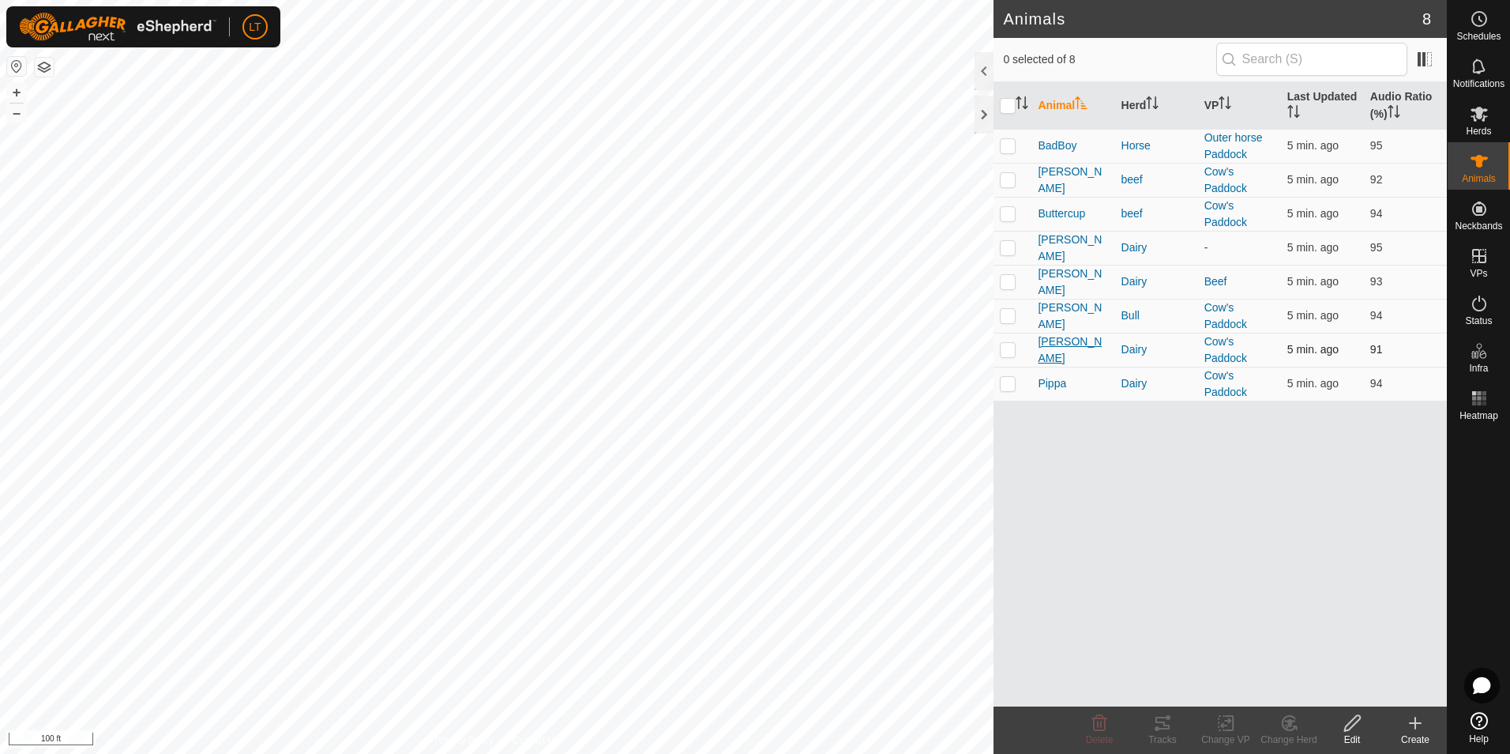
click at [1058, 347] on span "[PERSON_NAME]" at bounding box center [1073, 349] width 70 height 33
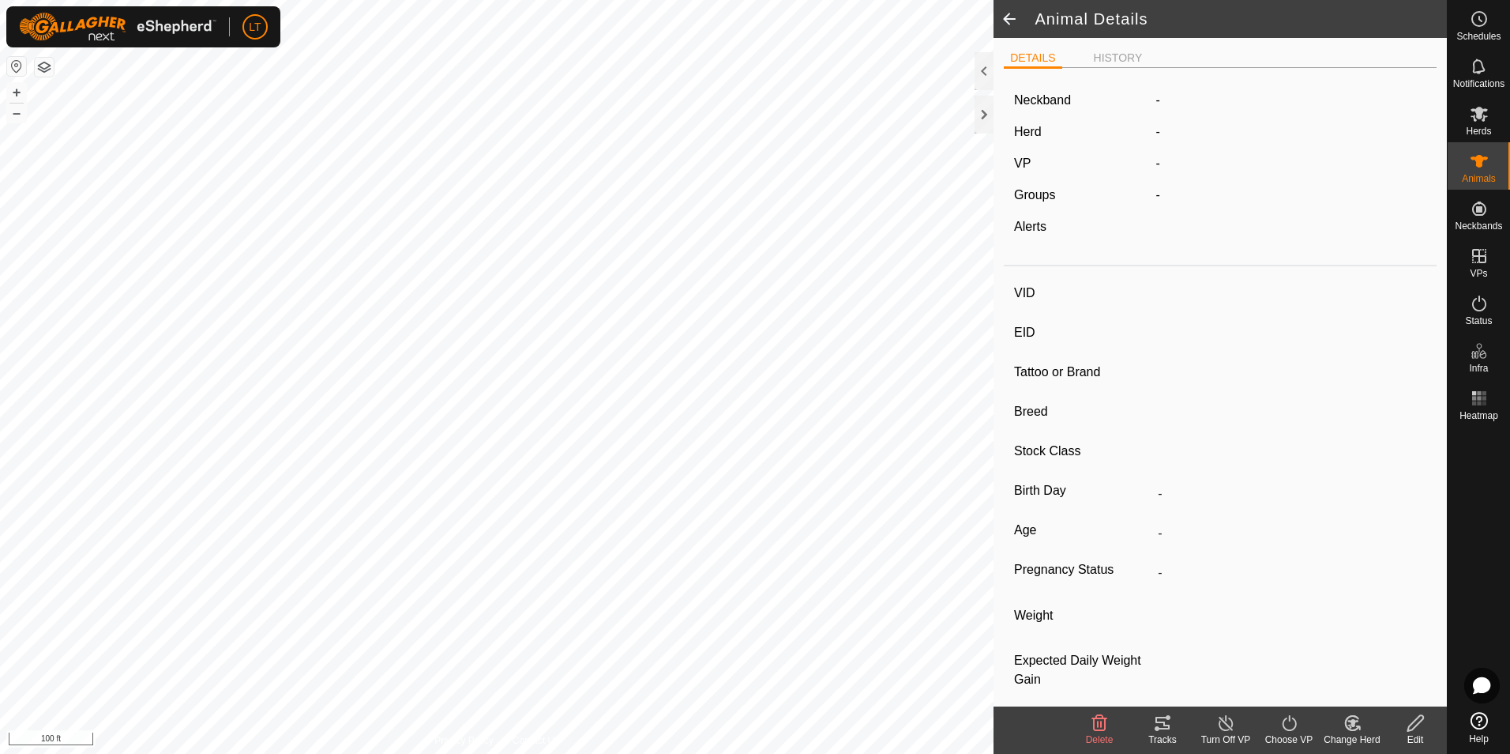
type input "[PERSON_NAME]"
type input "-"
type input "15"
type input "jersey"
type input "-"
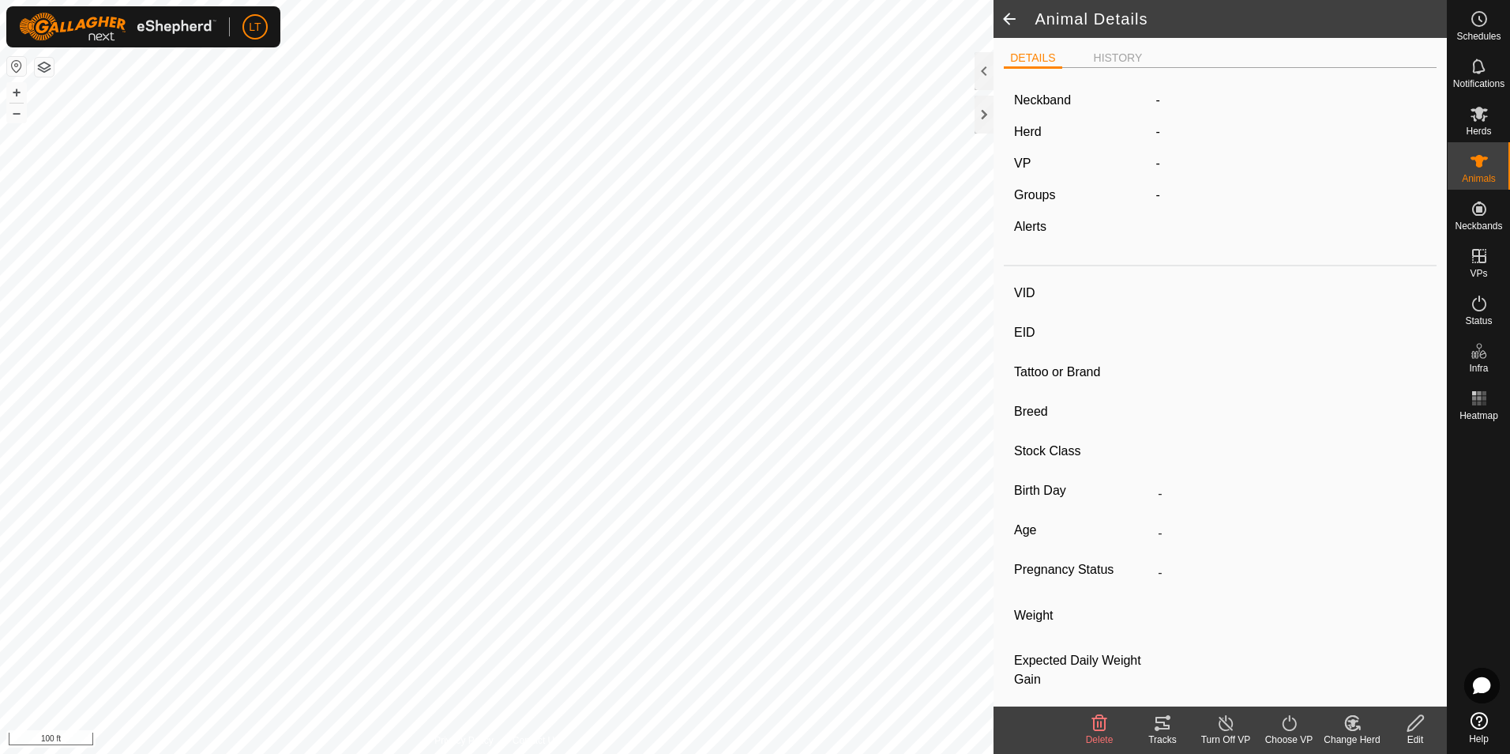
type input "Empty"
type input "0 kg"
type input "-"
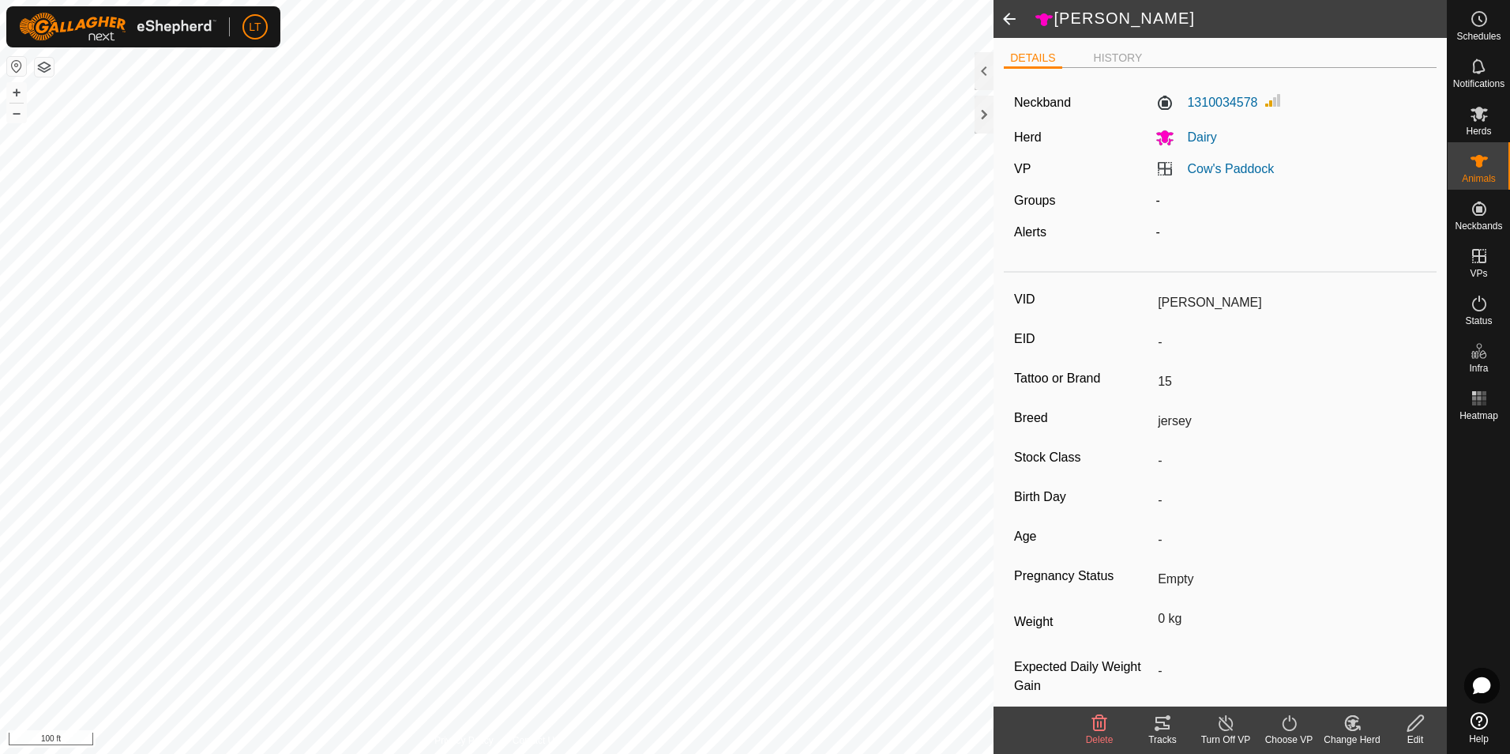
click at [1165, 733] on div "Tracks" at bounding box center [1162, 739] width 63 height 14
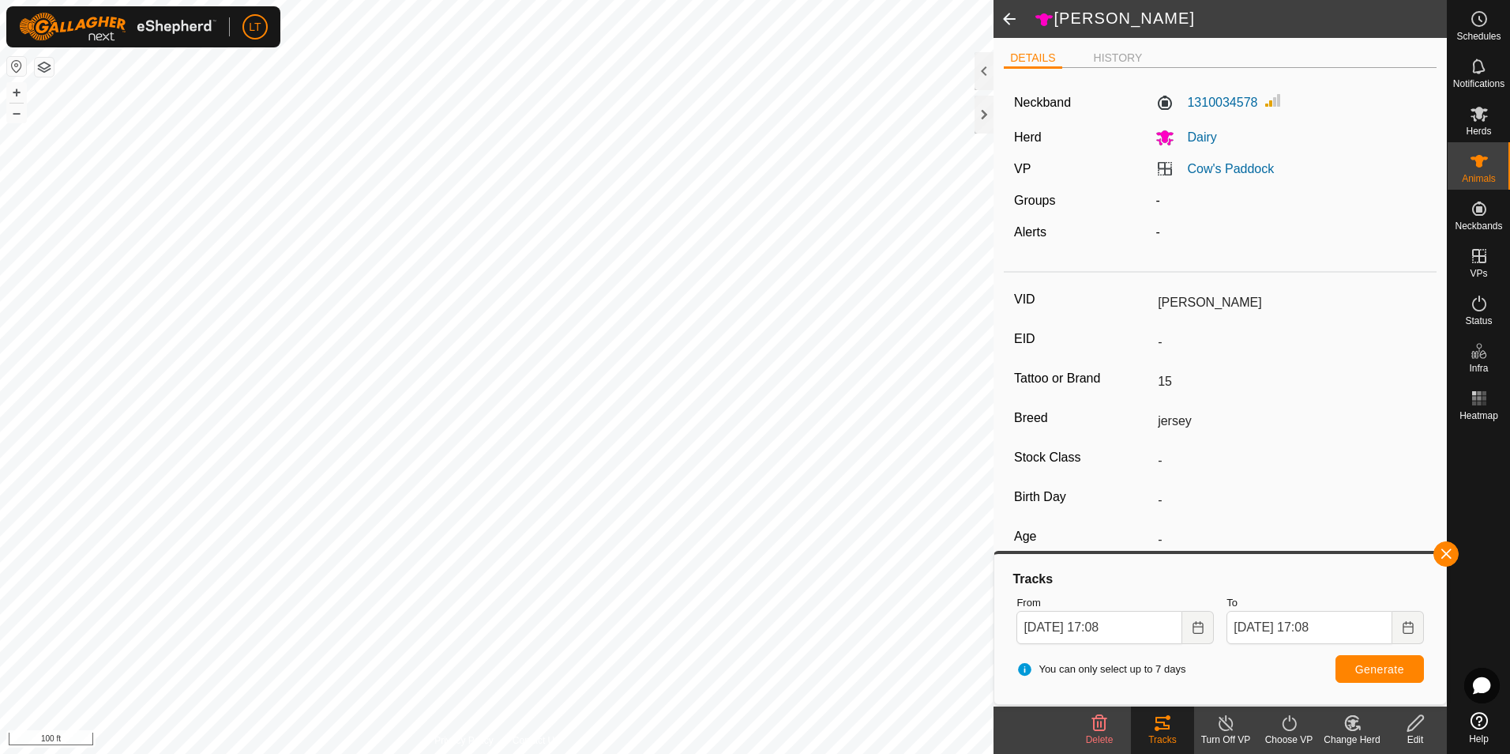
click at [1165, 733] on div "Tracks" at bounding box center [1162, 739] width 63 height 14
click at [1501, 179] on div "Animals" at bounding box center [1479, 165] width 62 height 47
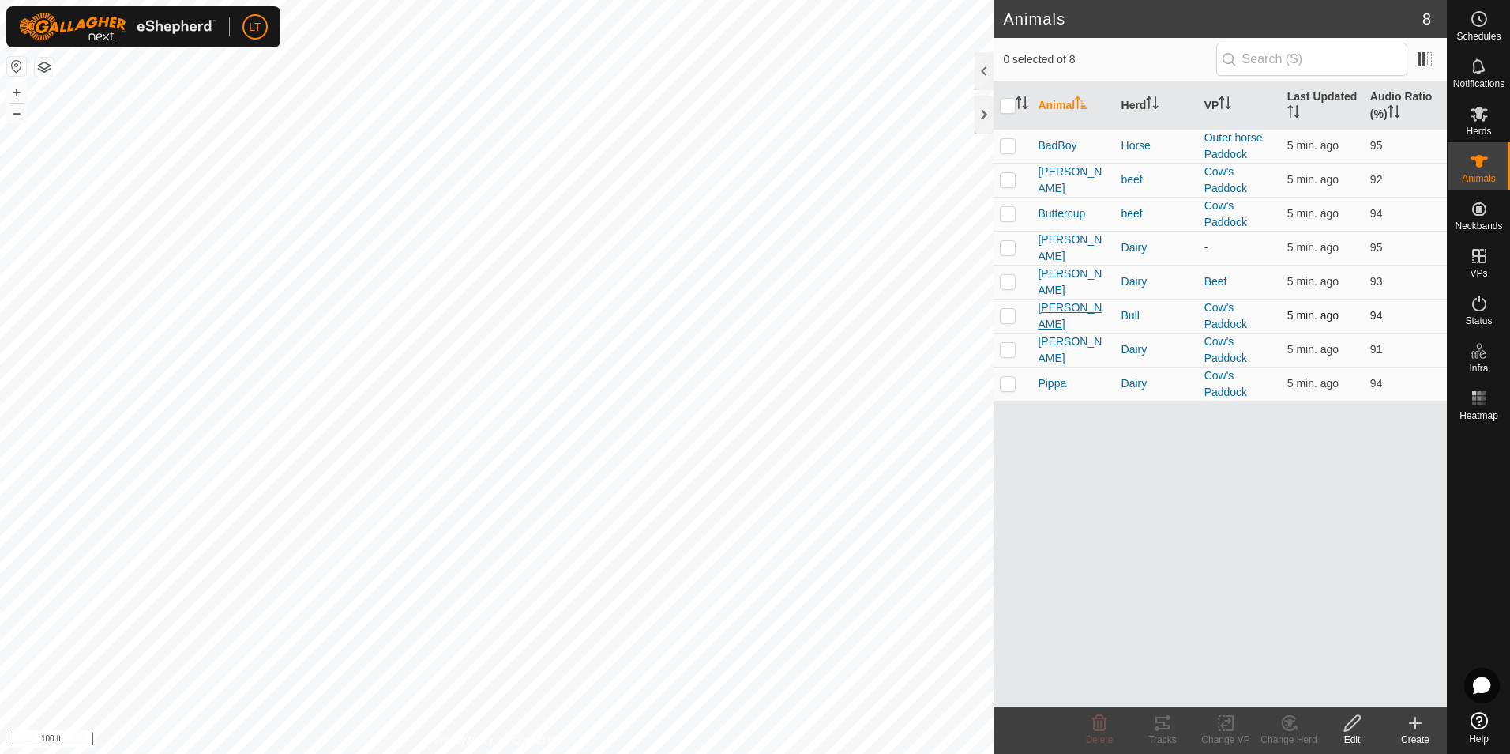
click at [1046, 315] on span "[PERSON_NAME]" at bounding box center [1073, 315] width 70 height 33
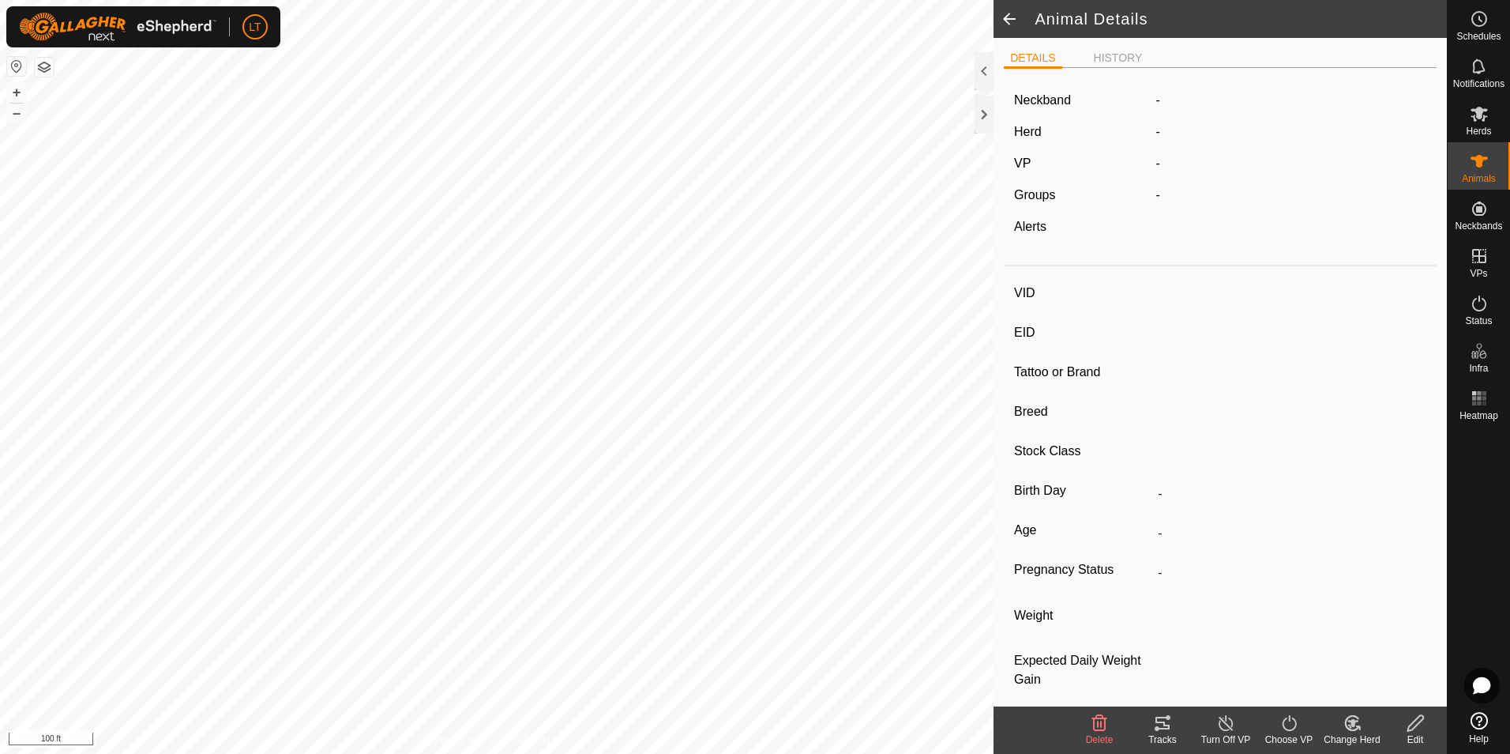
type input "[PERSON_NAME]"
type input "-"
type input "jersey"
type input "-"
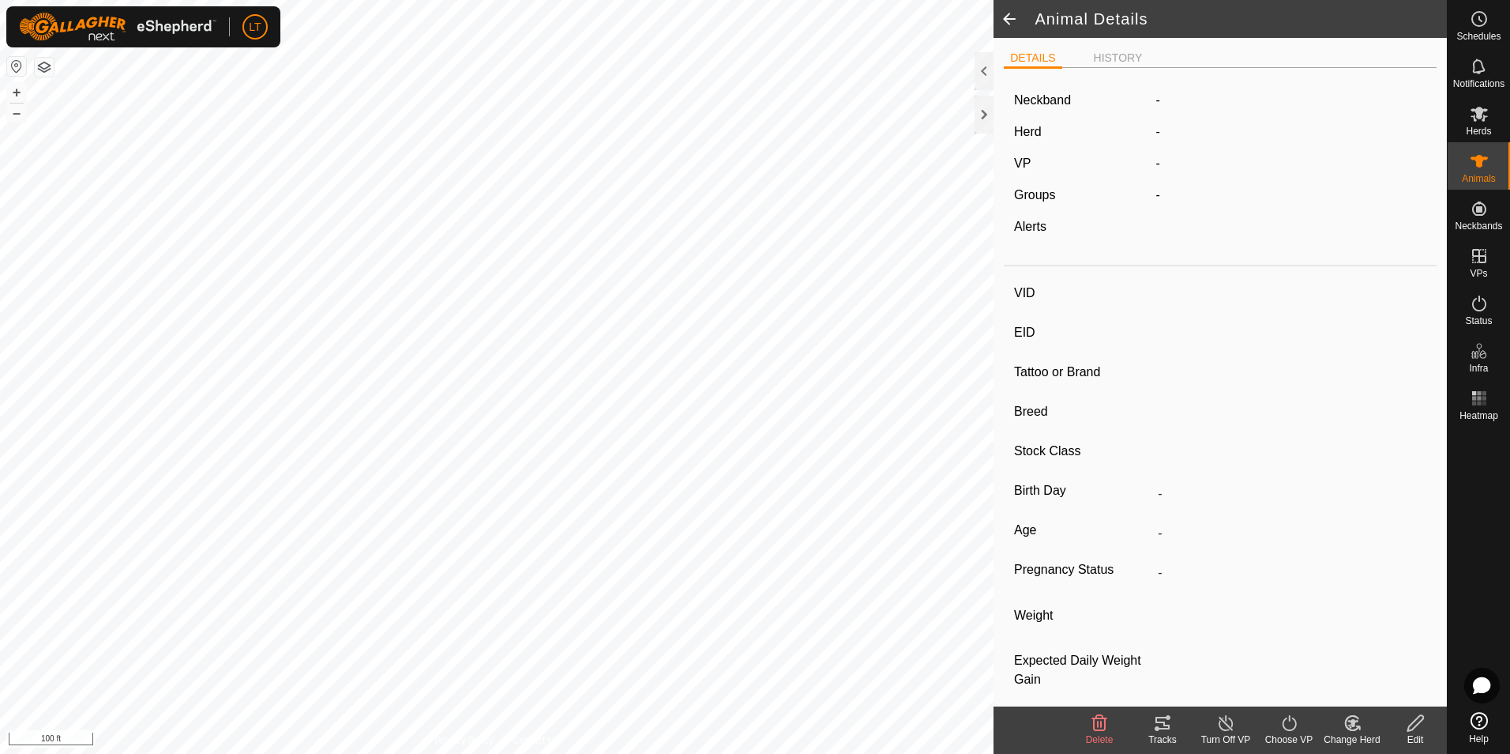
type input "Empty"
type input "0 kg"
type input "-"
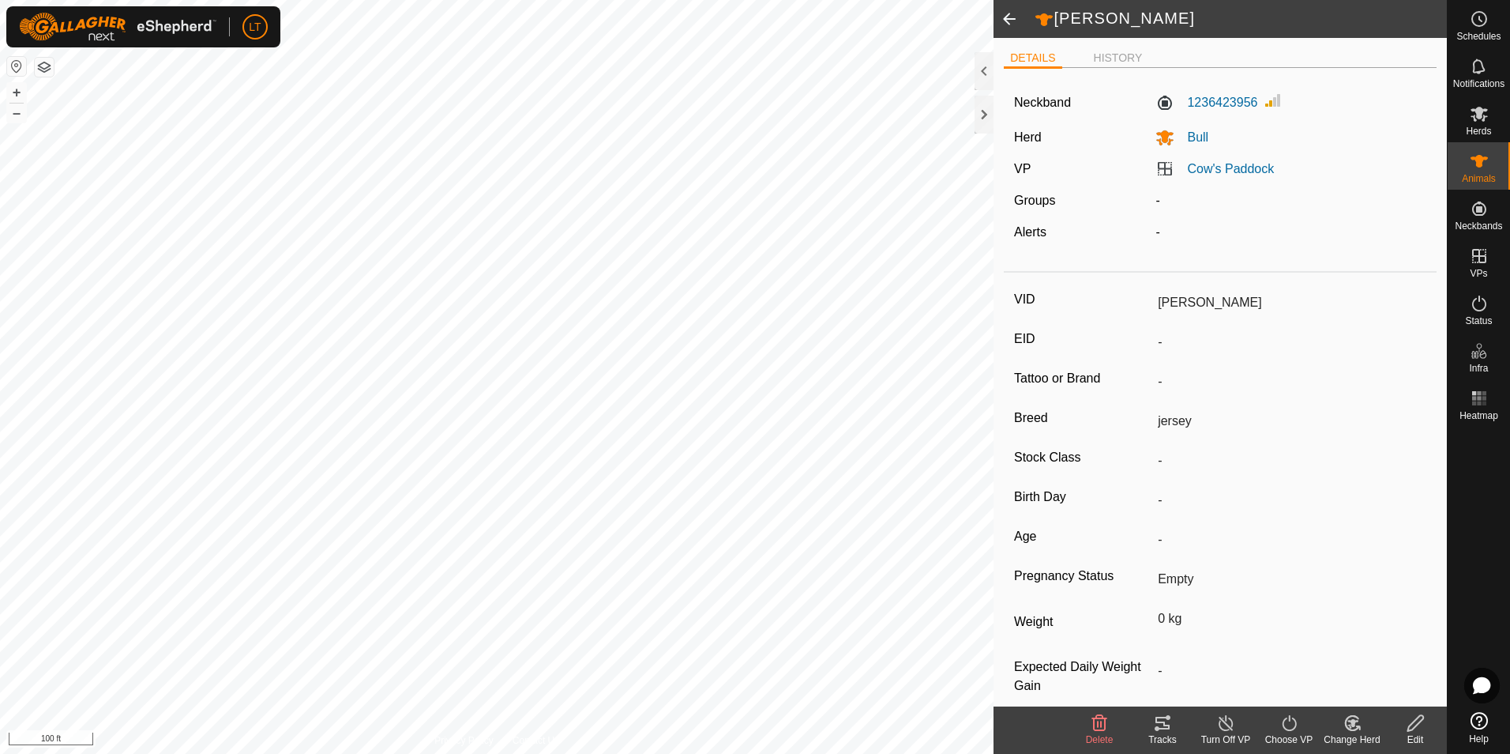
click at [1163, 735] on div "Tracks" at bounding box center [1162, 739] width 63 height 14
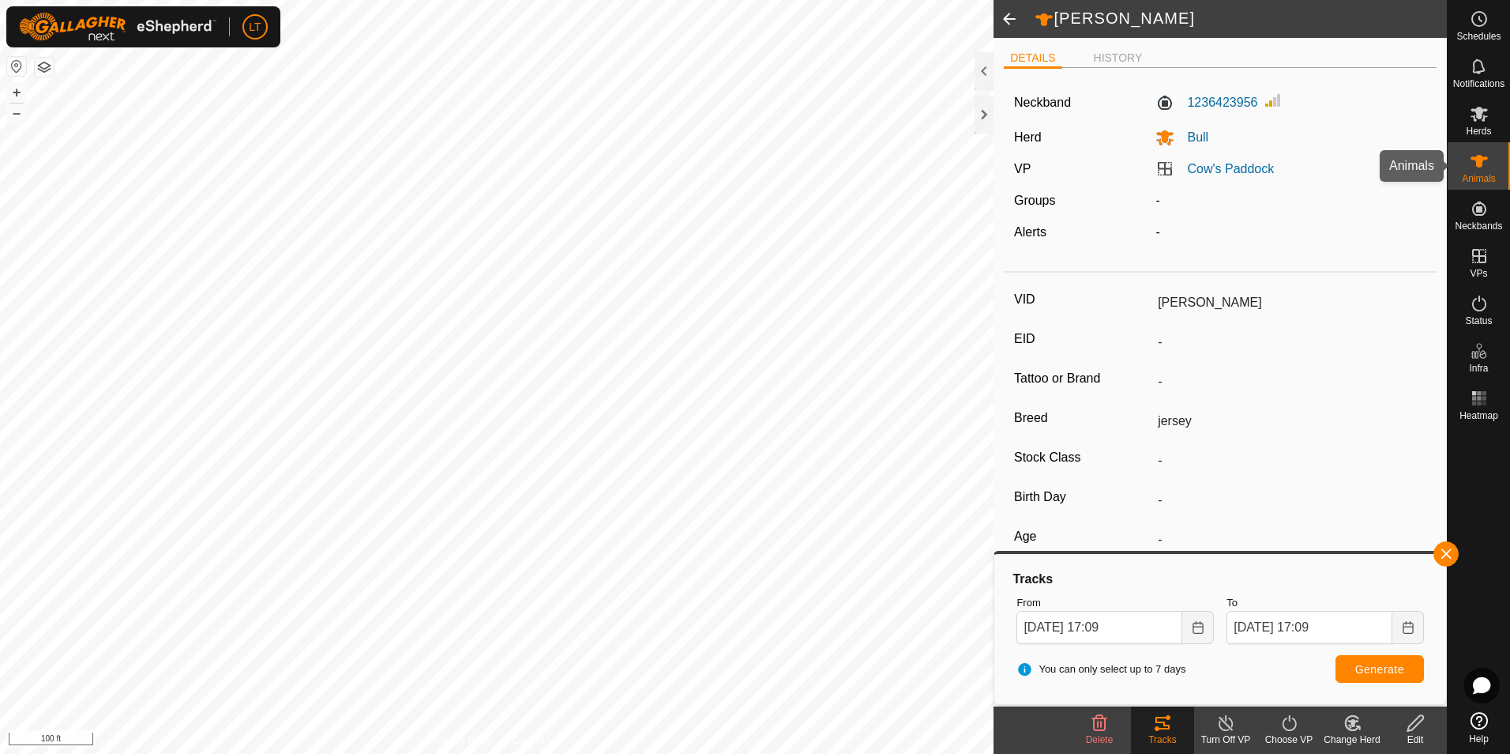
click at [1477, 169] on icon at bounding box center [1479, 161] width 19 height 19
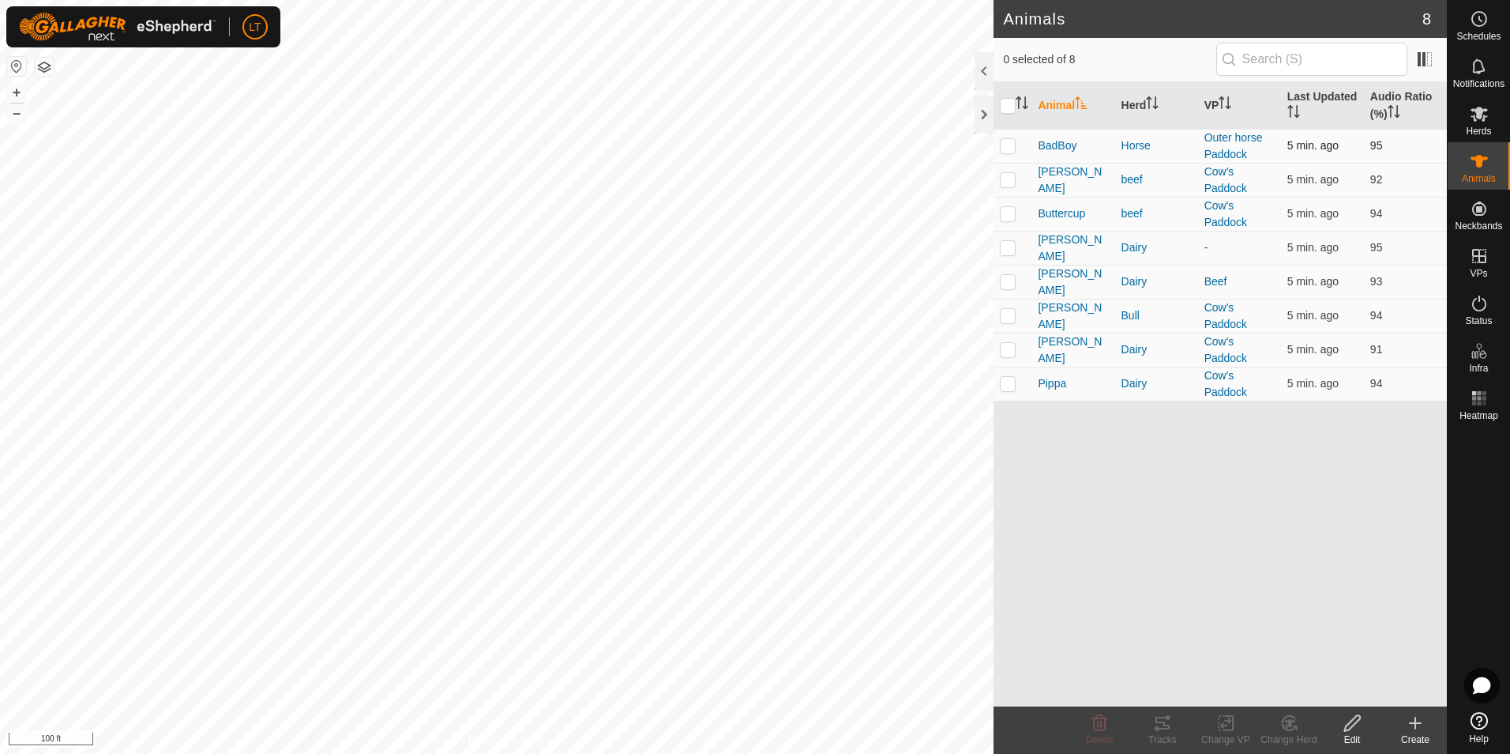
click at [1051, 155] on td "BadBoy" at bounding box center [1073, 146] width 83 height 34
click at [1055, 149] on span "BadBoy" at bounding box center [1057, 145] width 39 height 17
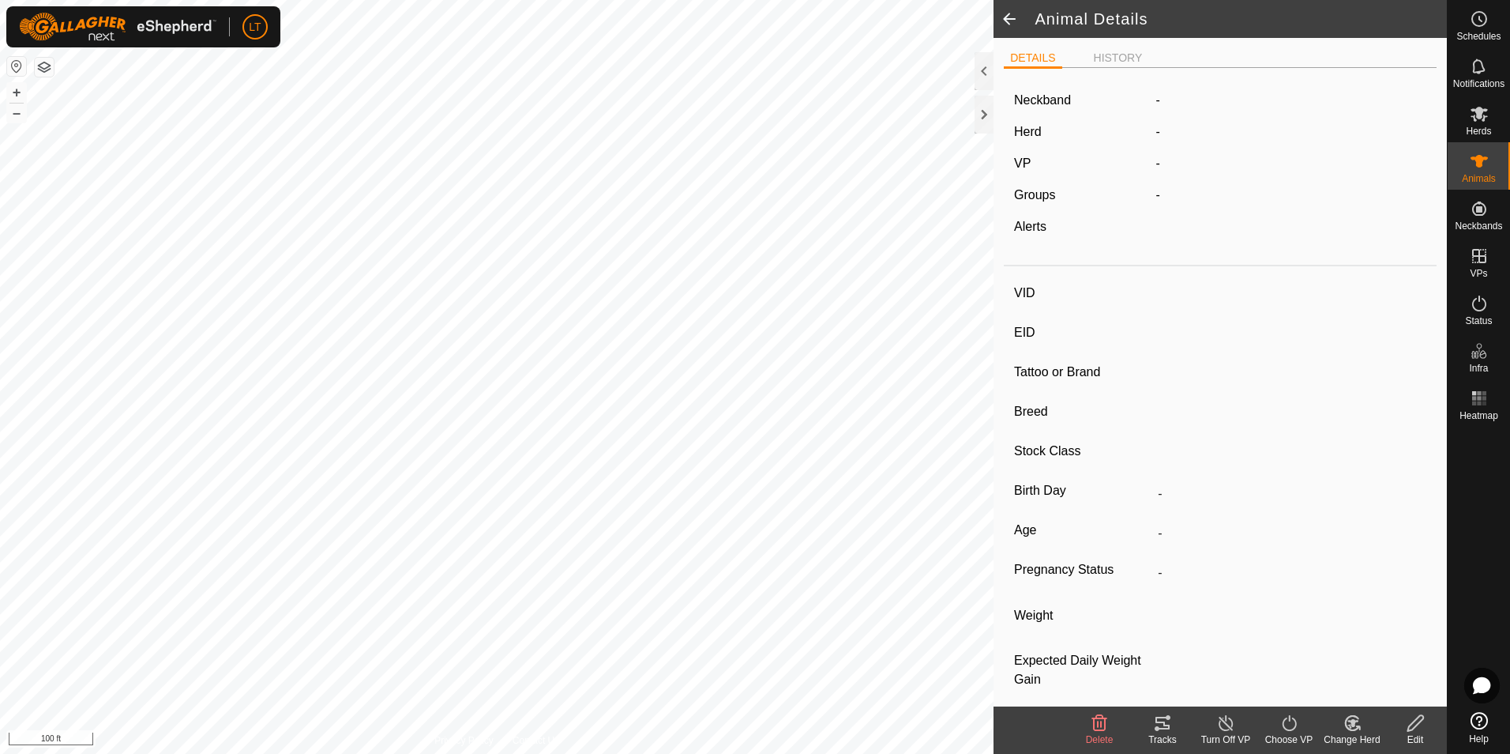
type input "BadBoy"
type input "-"
type input "Caballo Diablo"
type input "-"
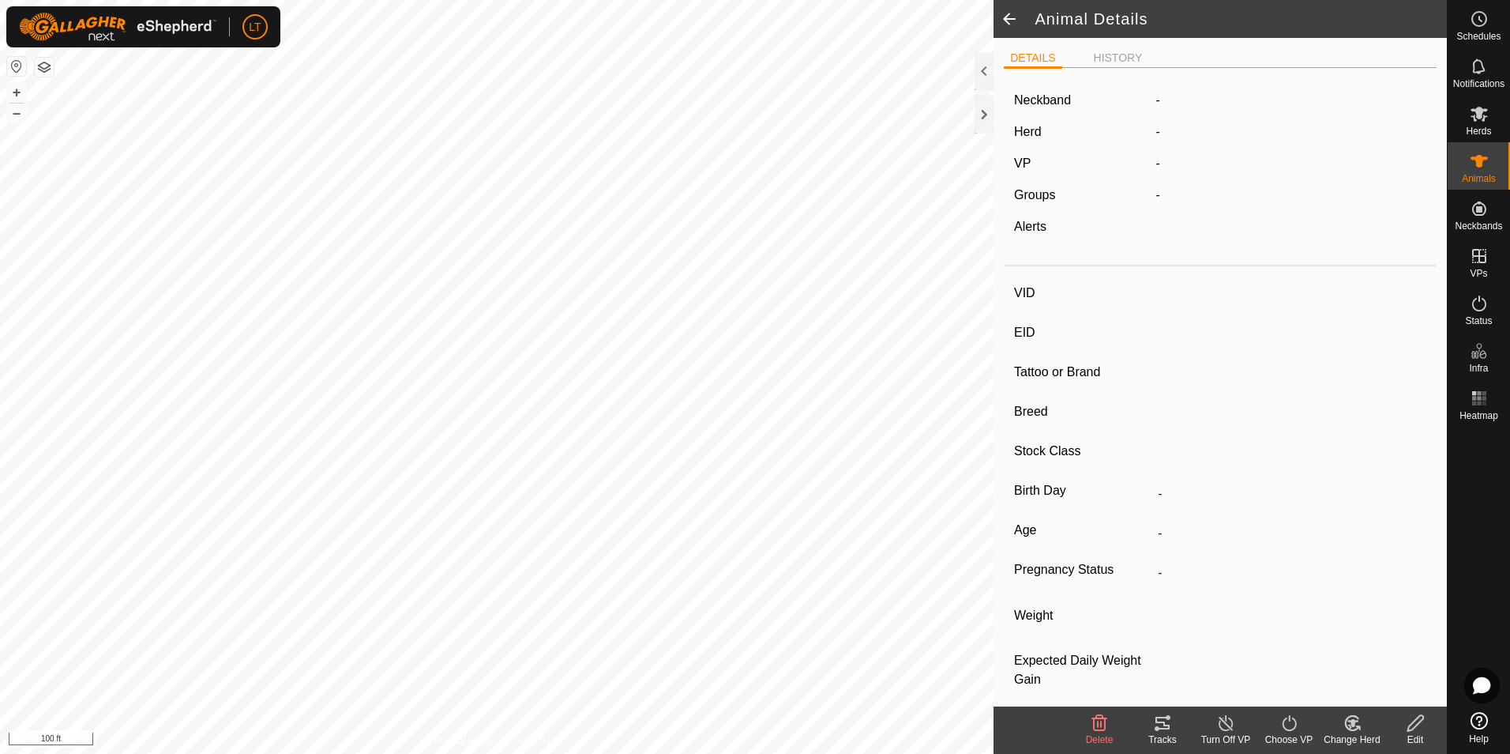
type input "Dry"
type input "0 kg"
type input "-"
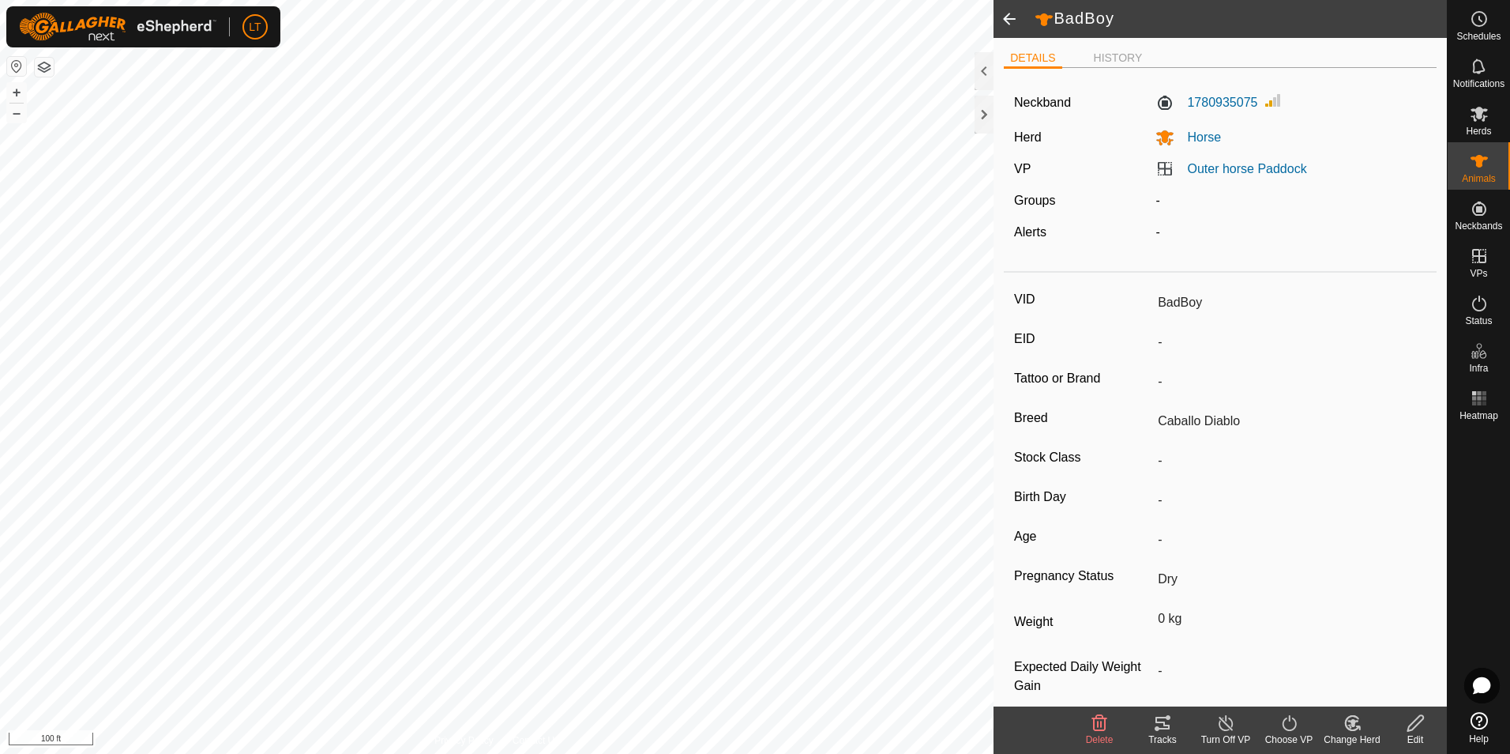
click at [1158, 720] on icon at bounding box center [1162, 722] width 19 height 19
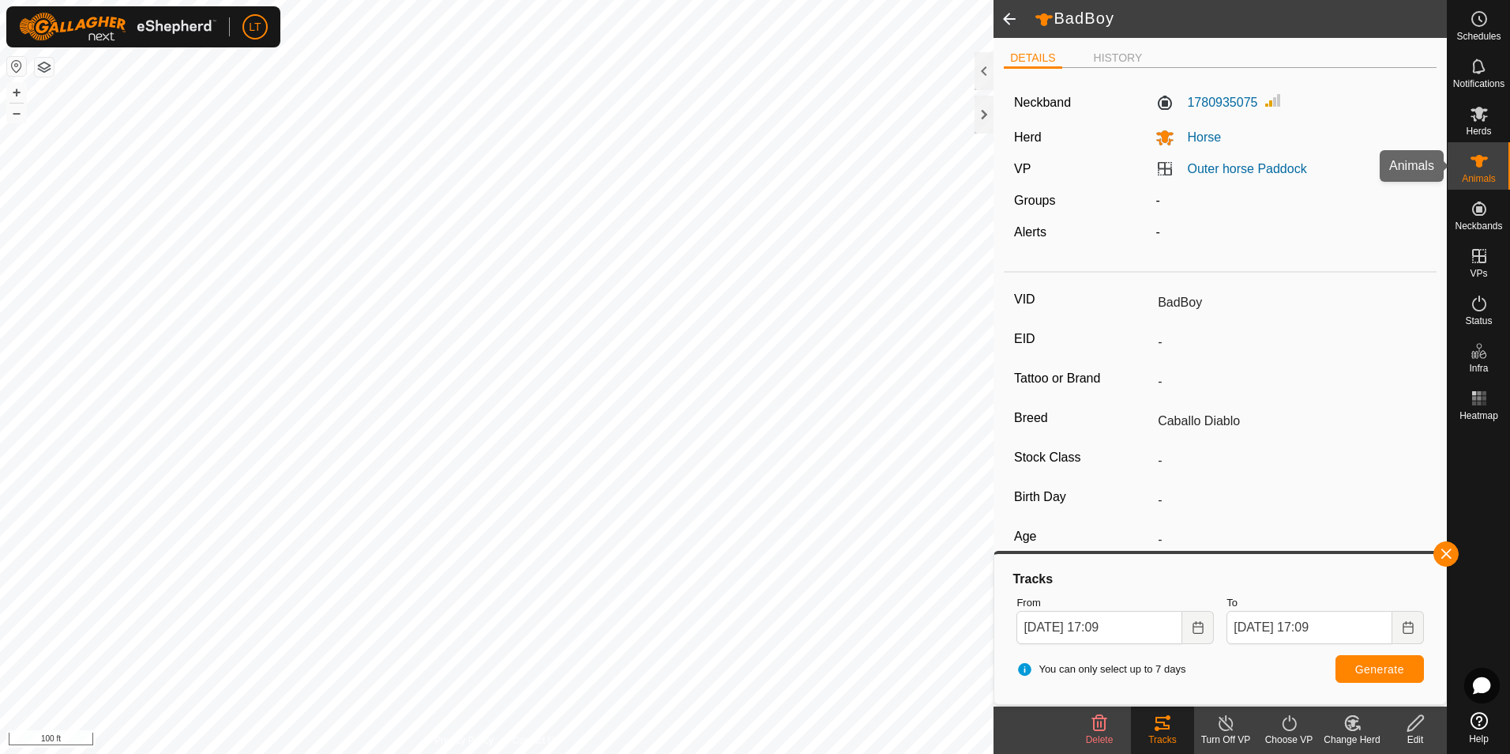
click at [1497, 167] on div "Animals" at bounding box center [1479, 165] width 62 height 47
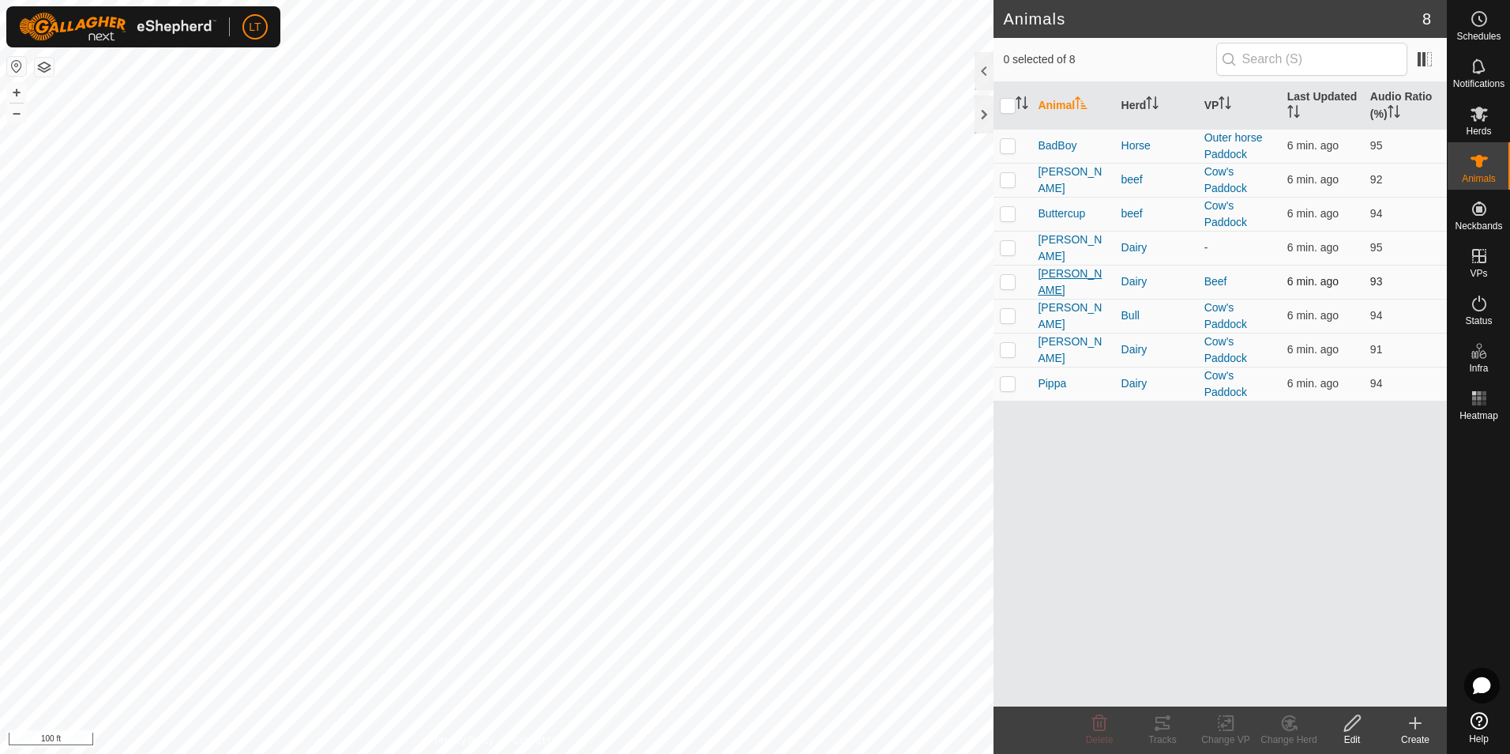
click at [1060, 282] on span "[PERSON_NAME]" at bounding box center [1073, 281] width 70 height 33
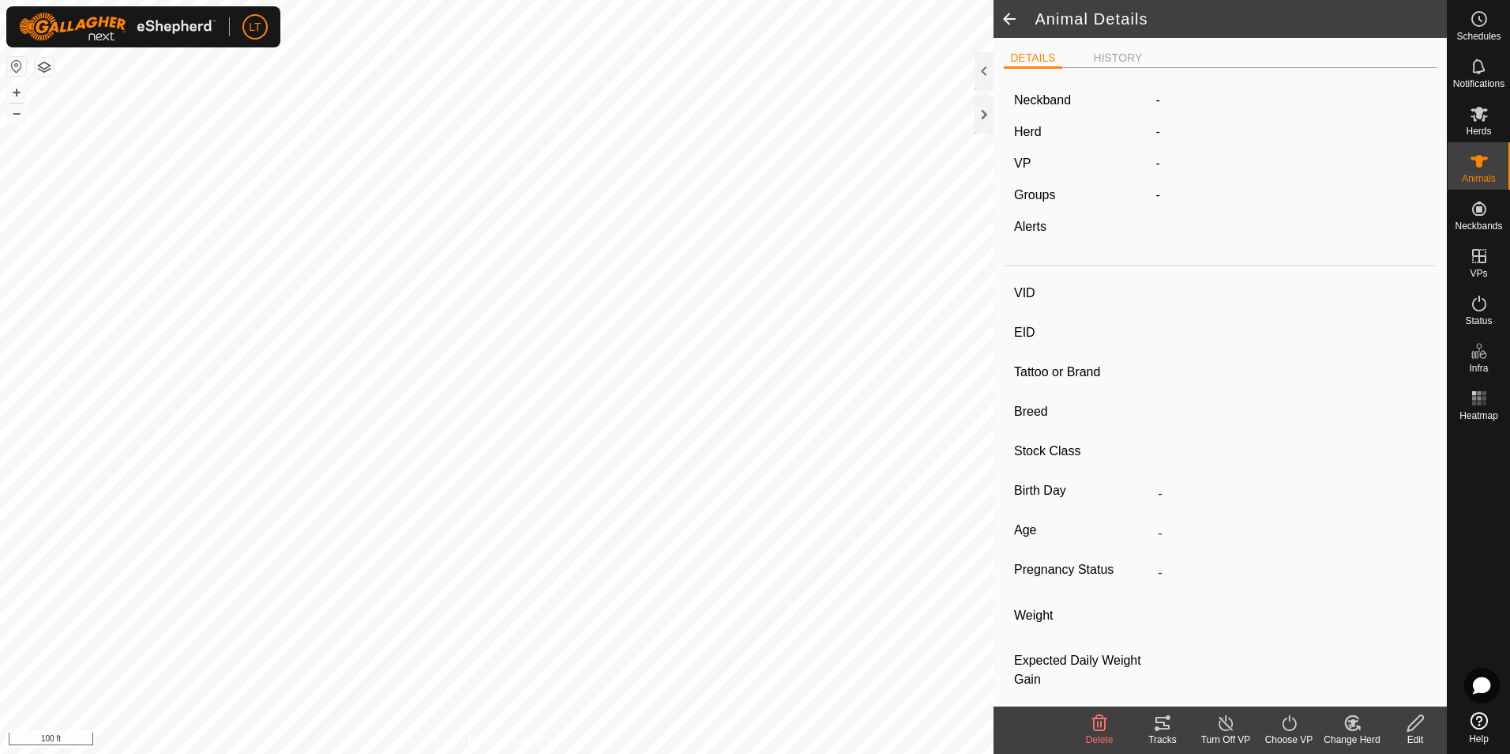
type input "[PERSON_NAME]"
type input "-"
type input "jersey"
type input "-"
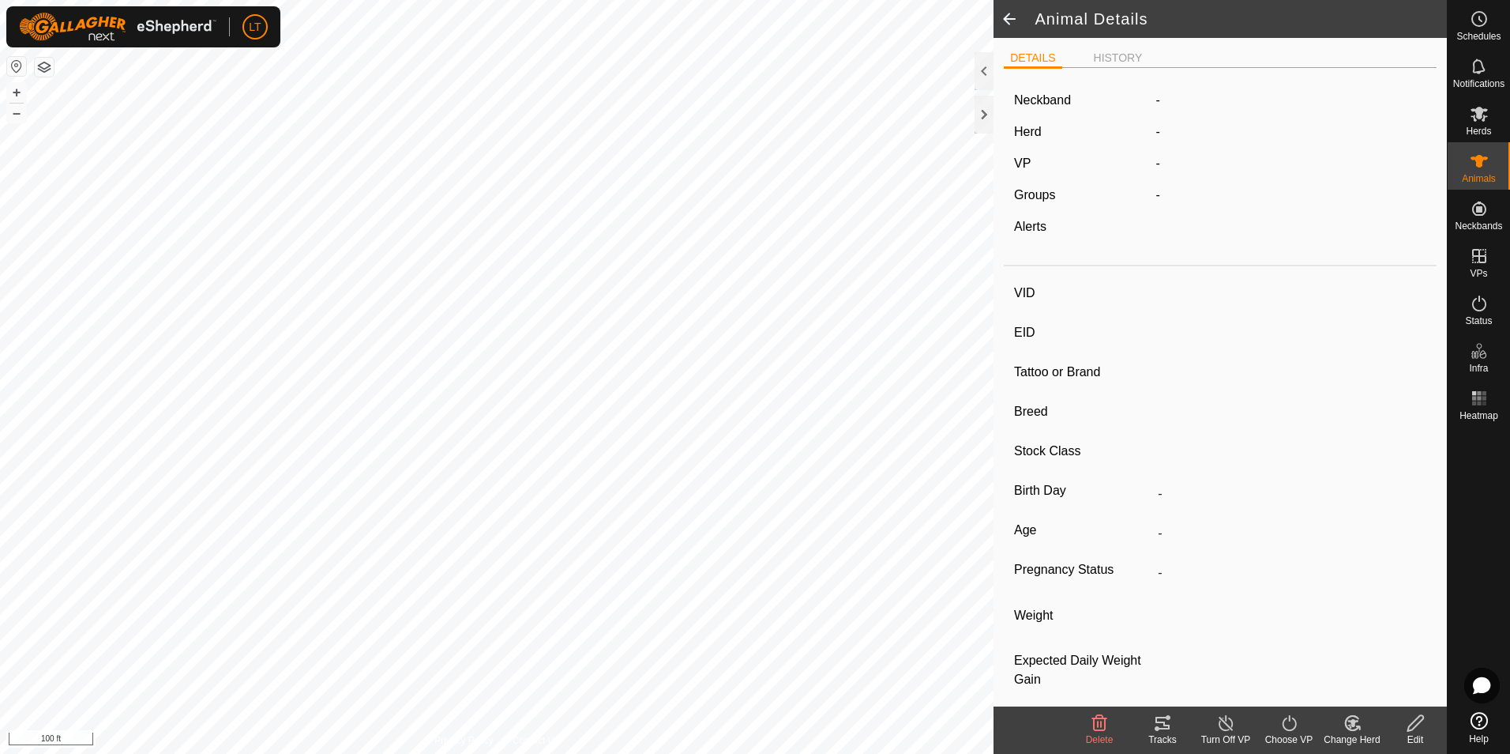
type input "Empty"
type input "0 kg"
type input "-"
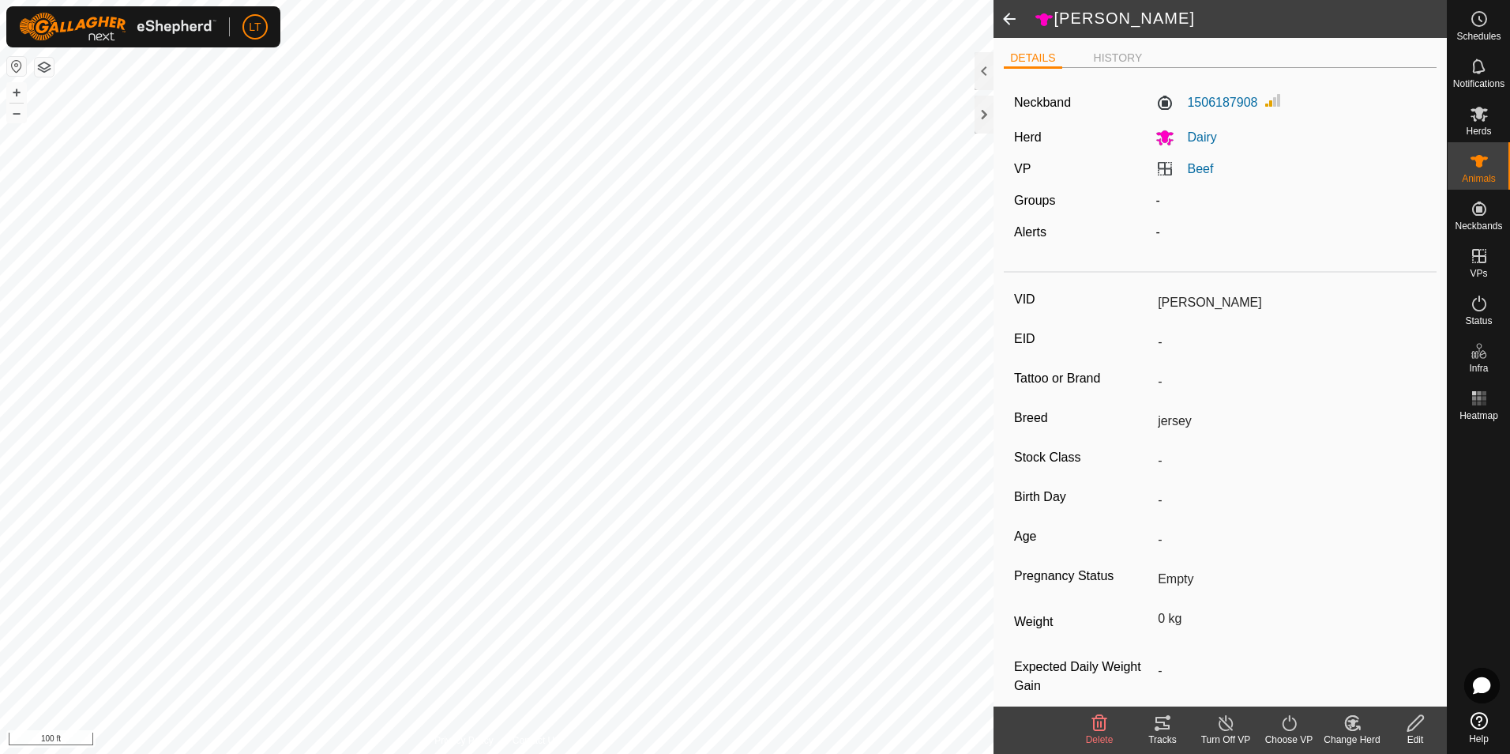
click at [1163, 717] on icon at bounding box center [1163, 722] width 14 height 13
